Goal: Navigation & Orientation: Find specific page/section

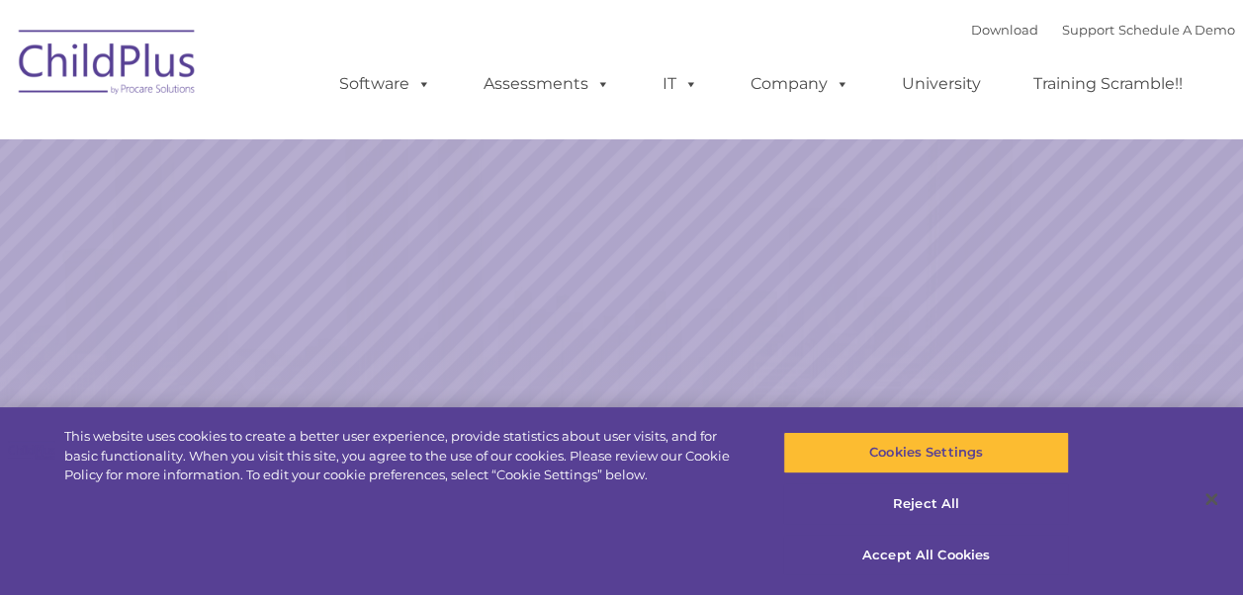
select select "MEDIUM"
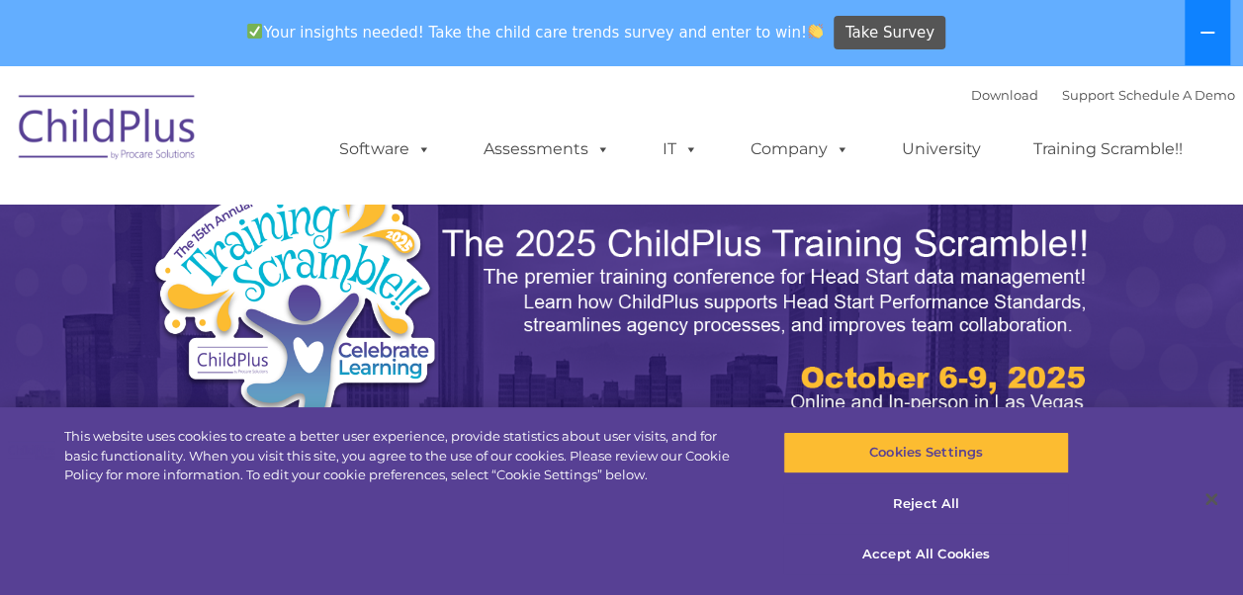
click at [1220, 40] on button at bounding box center [1207, 32] width 45 height 65
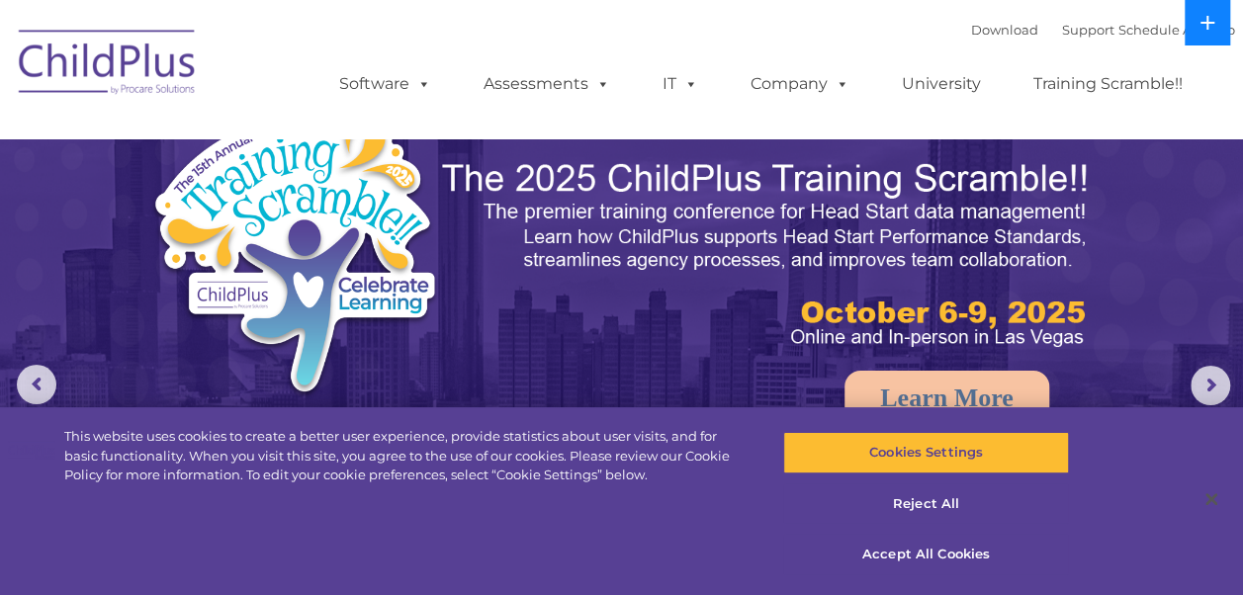
click at [1210, 37] on button at bounding box center [1207, 22] width 45 height 45
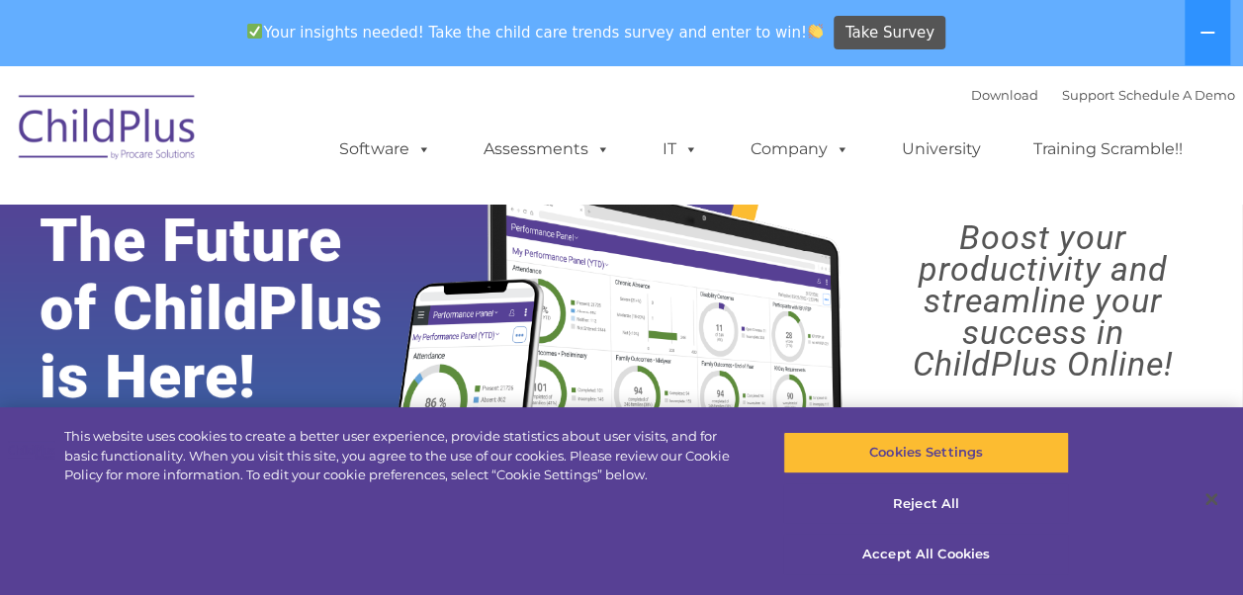
click at [96, 145] on img at bounding box center [108, 130] width 198 height 99
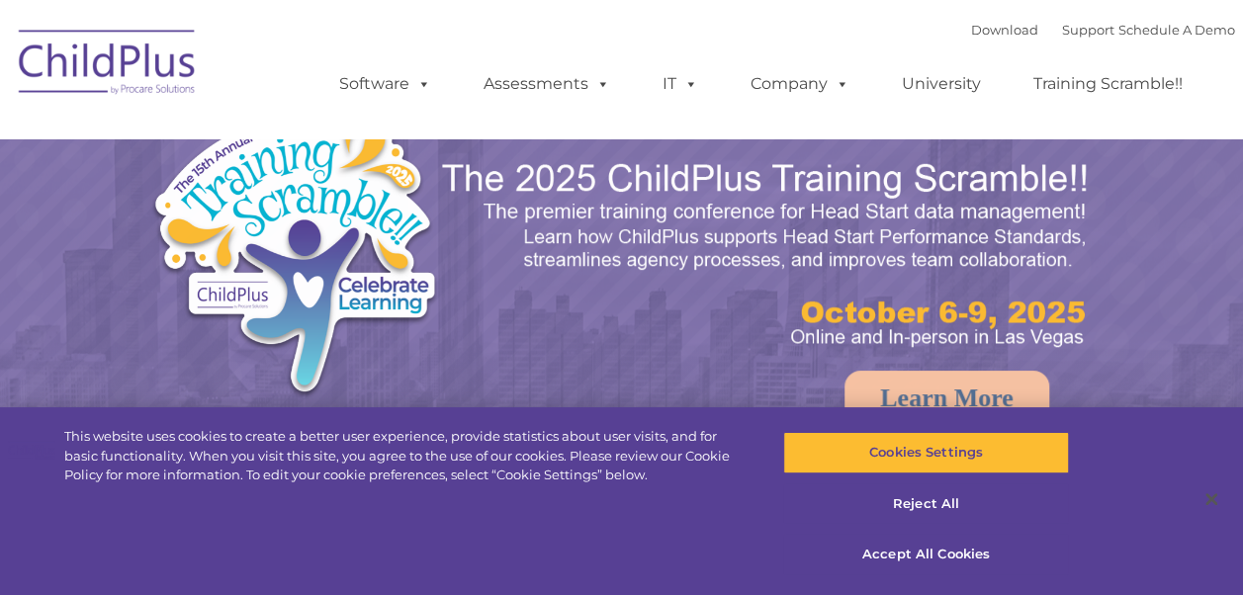
select select "MEDIUM"
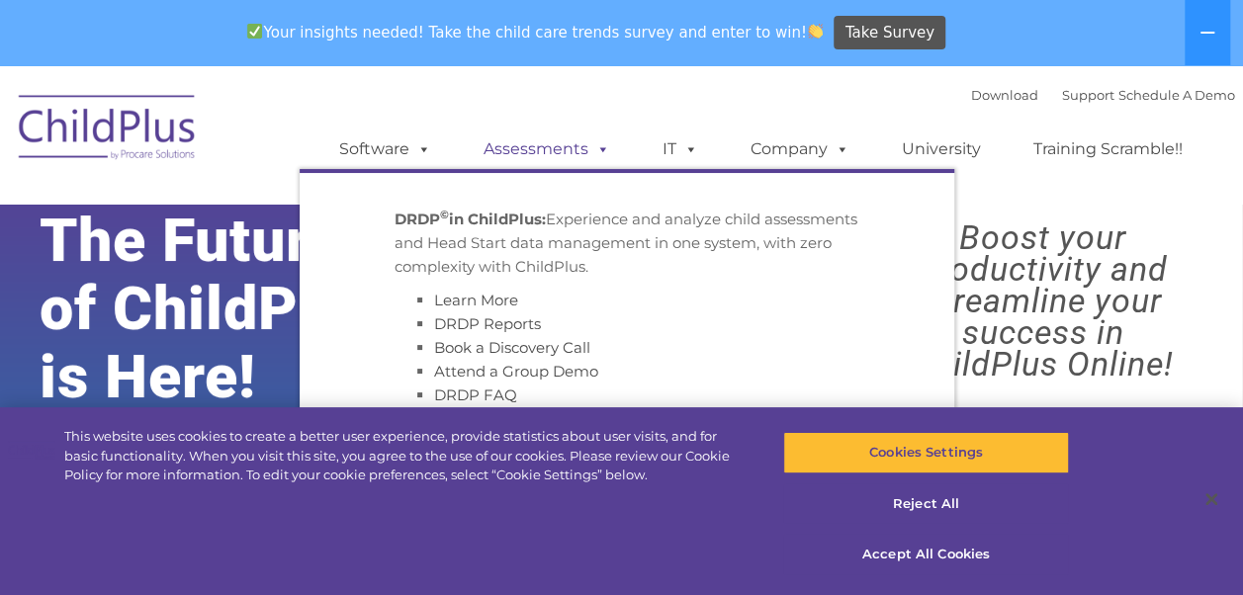
click at [521, 149] on link "Assessments" at bounding box center [547, 150] width 166 height 40
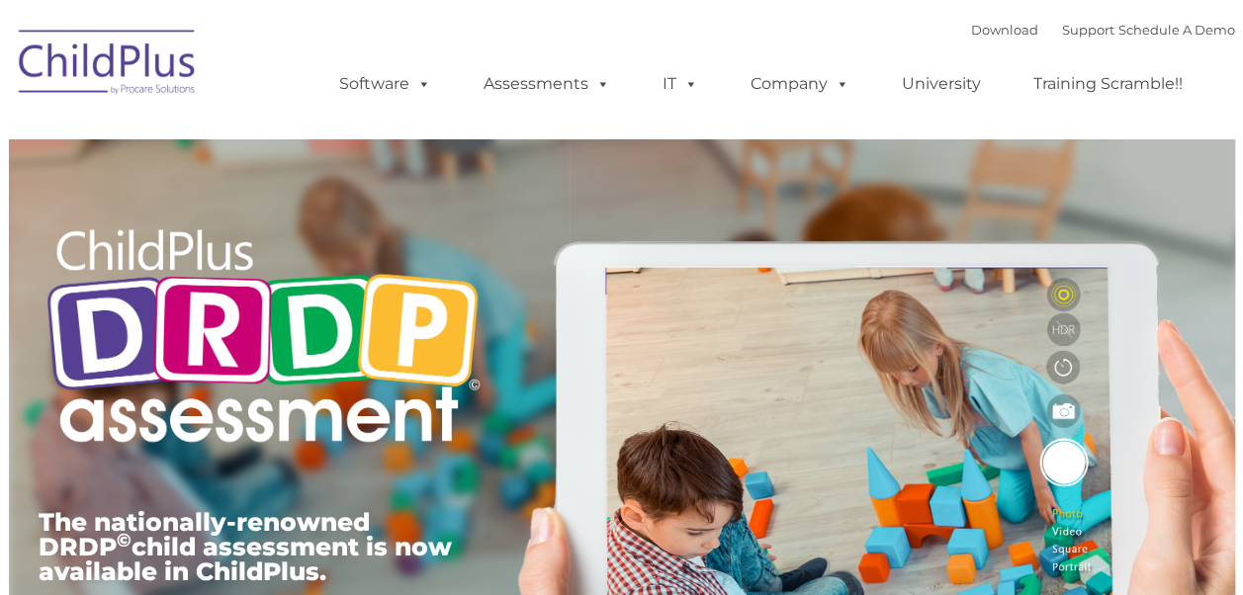
type input ""
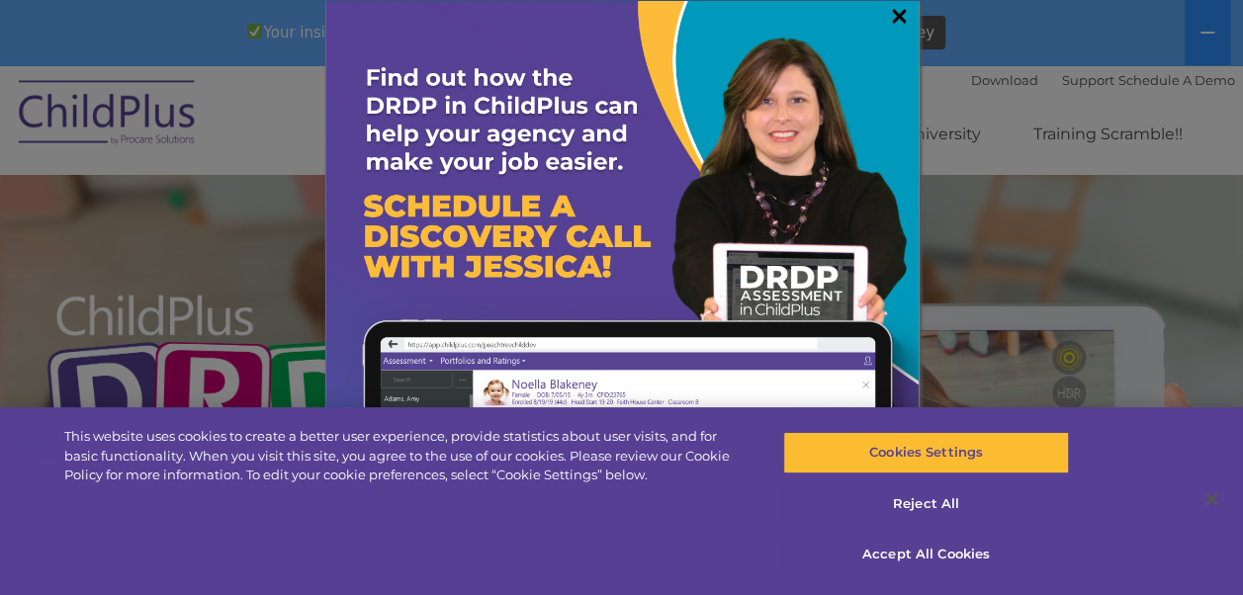
click at [888, 22] on link "×" at bounding box center [899, 16] width 23 height 20
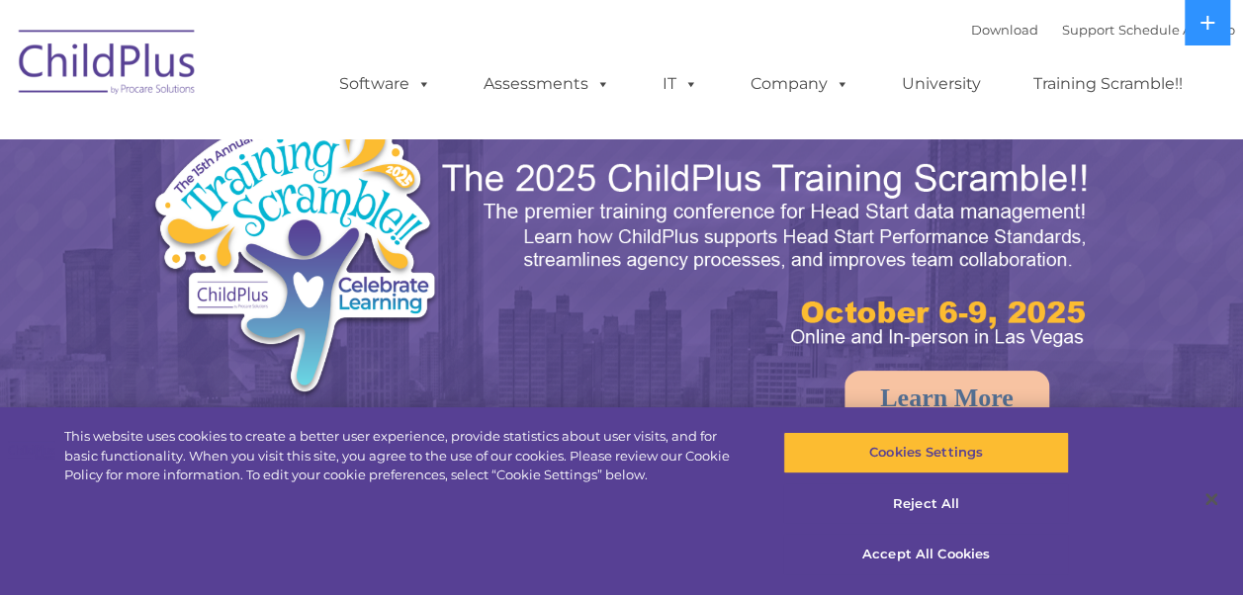
select select "MEDIUM"
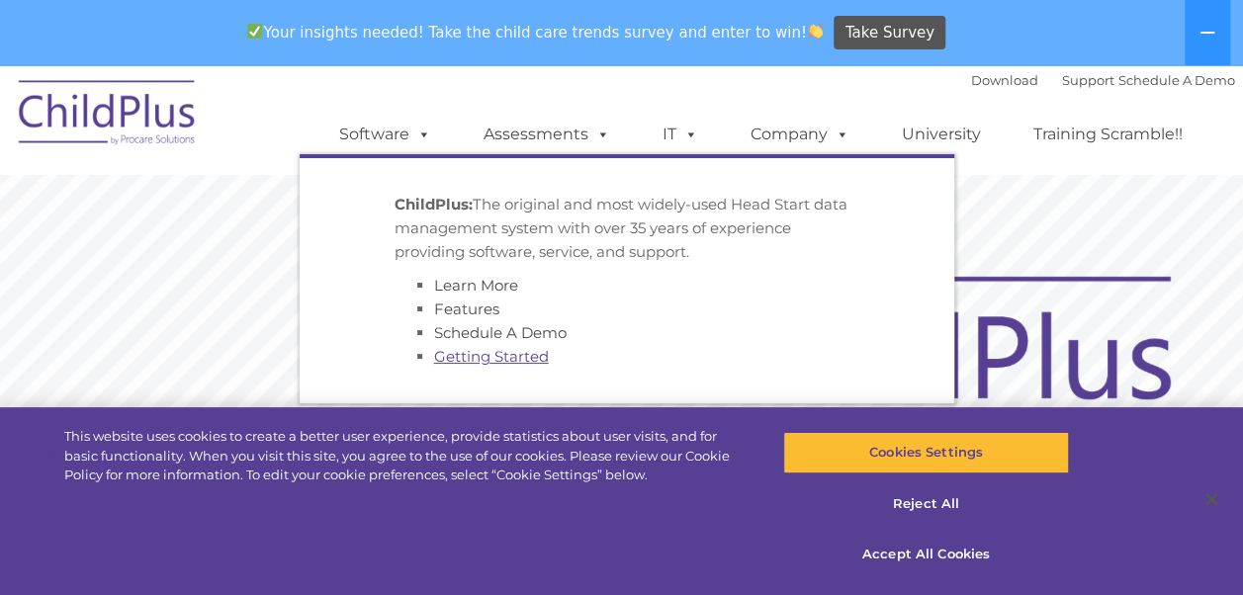
click at [450, 355] on link "Getting Started" at bounding box center [491, 356] width 115 height 19
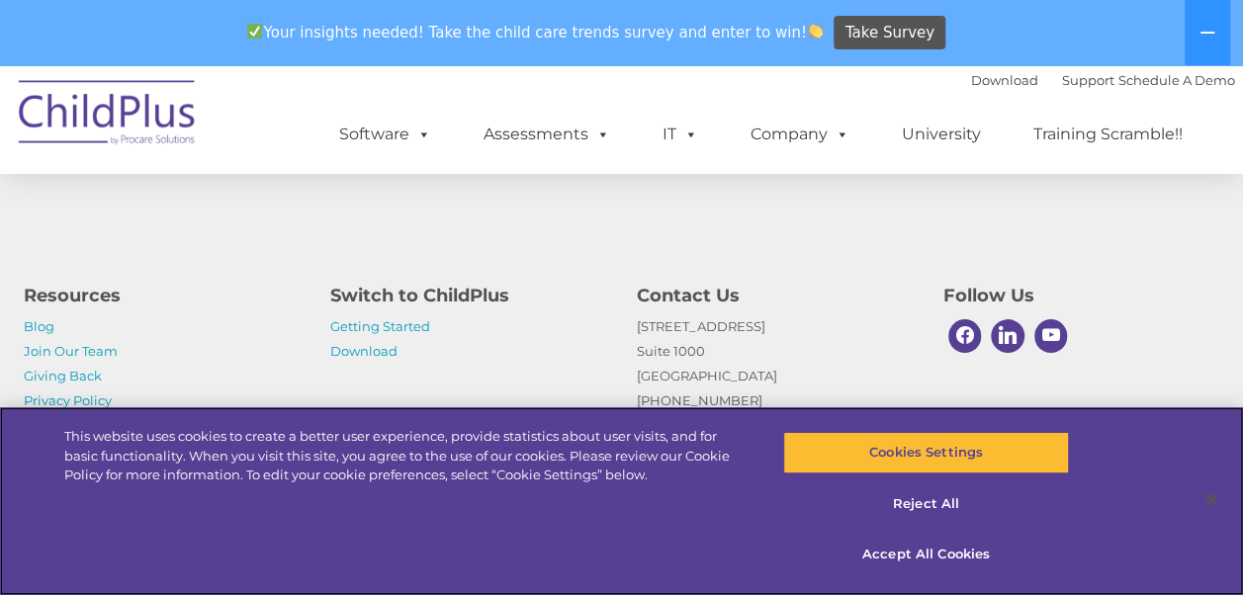
scroll to position [3278, 0]
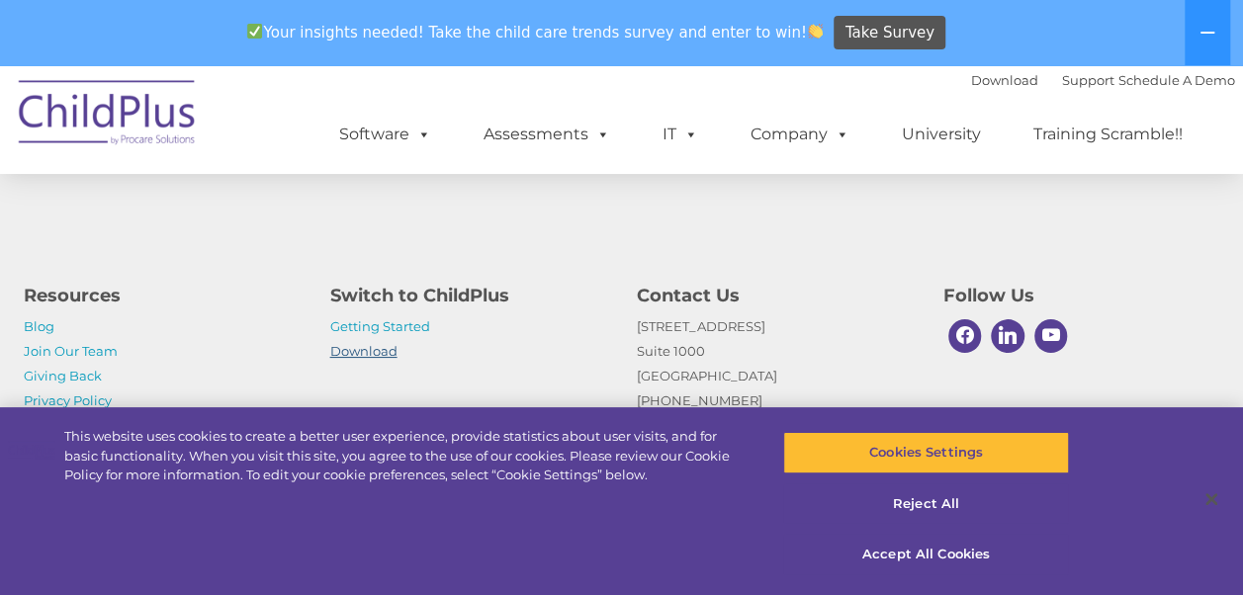
click at [385, 356] on link "Download" at bounding box center [363, 351] width 67 height 16
